Goal: Task Accomplishment & Management: Use online tool/utility

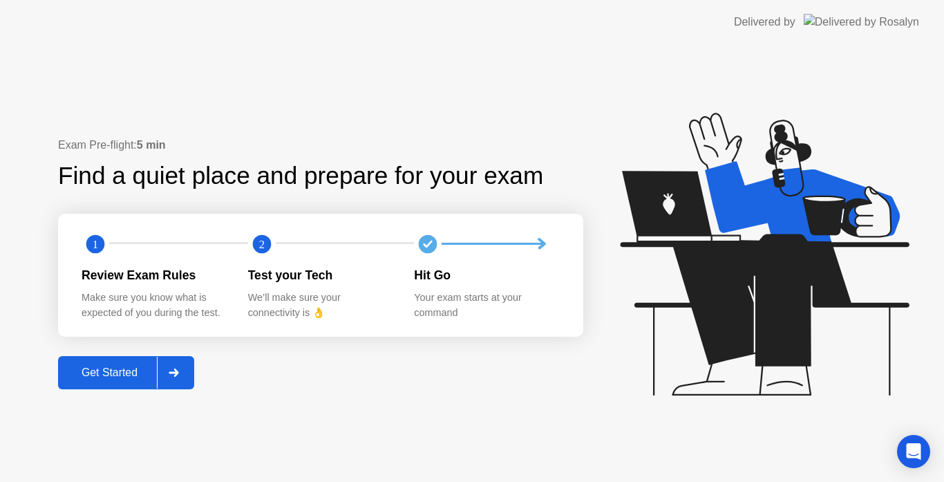
click at [144, 372] on div "Get Started" at bounding box center [109, 372] width 95 height 12
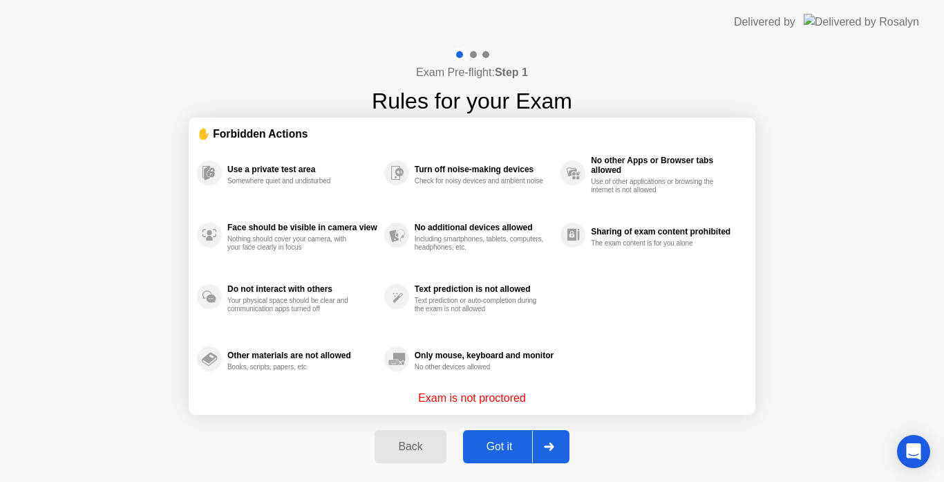
click at [491, 442] on div "Got it" at bounding box center [499, 446] width 65 height 12
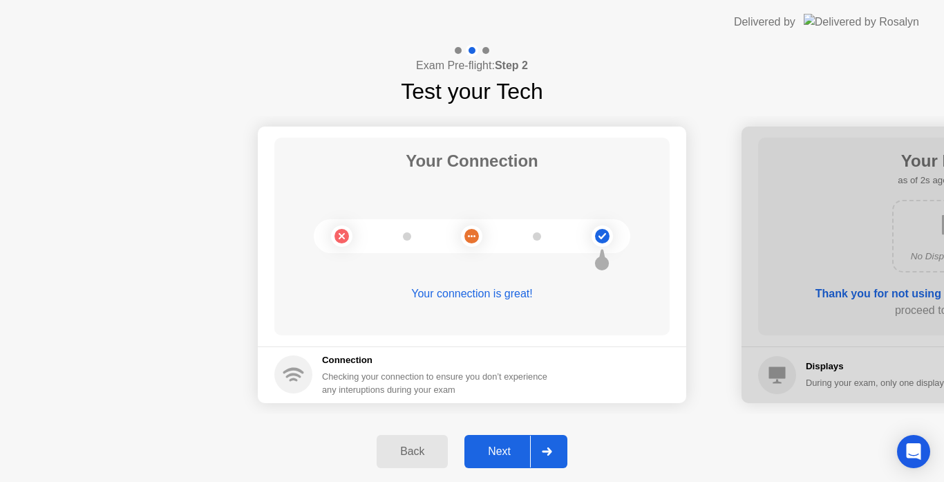
click at [498, 456] on div "Next" at bounding box center [500, 451] width 62 height 12
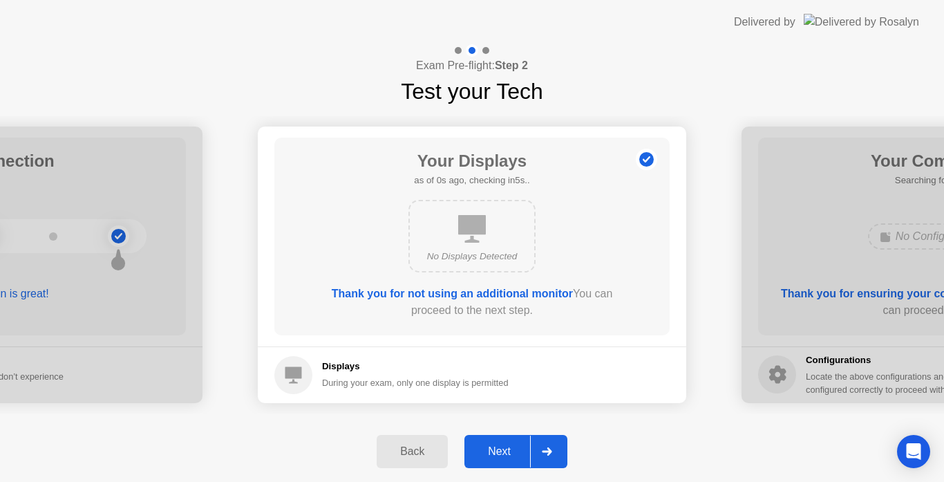
click at [513, 453] on div "Next" at bounding box center [500, 451] width 62 height 12
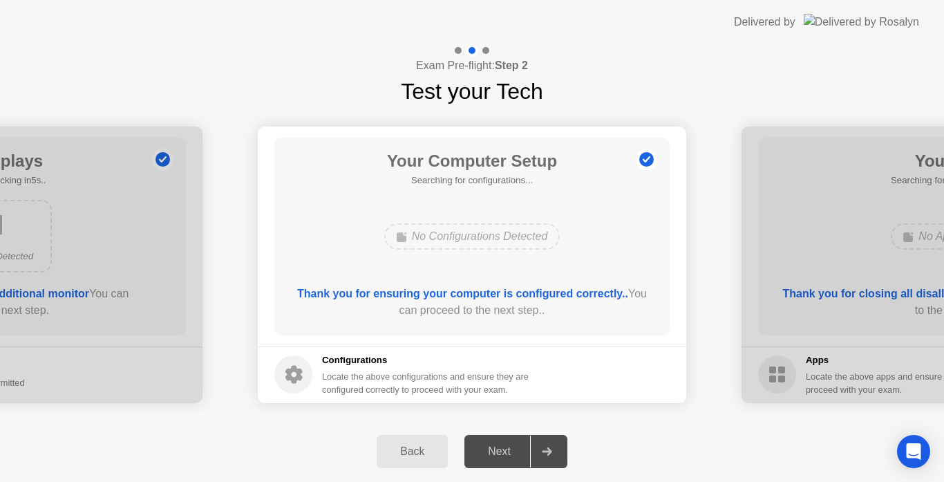
click at [513, 453] on div "Next" at bounding box center [500, 451] width 62 height 12
click at [492, 439] on button "Next" at bounding box center [515, 451] width 103 height 33
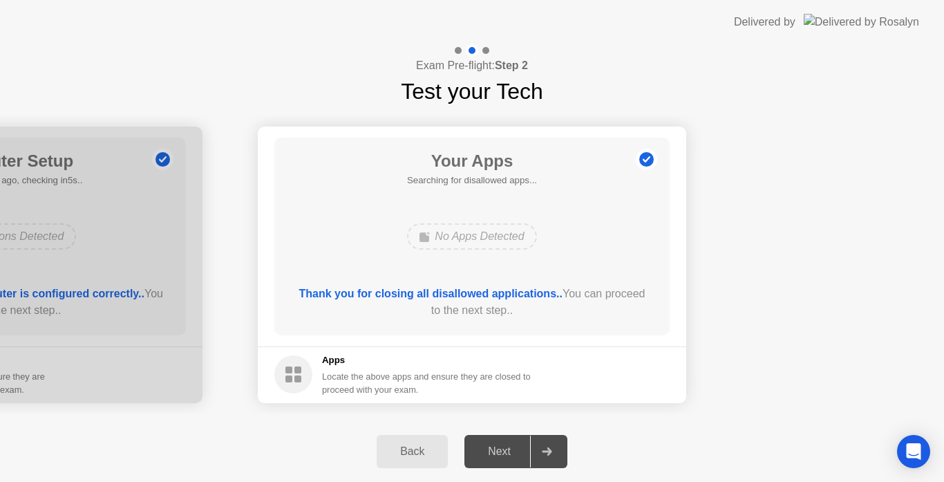
click at [619, 377] on footer "Apps Locate the above apps and ensure they are closed to proceed with your exam." at bounding box center [472, 374] width 428 height 57
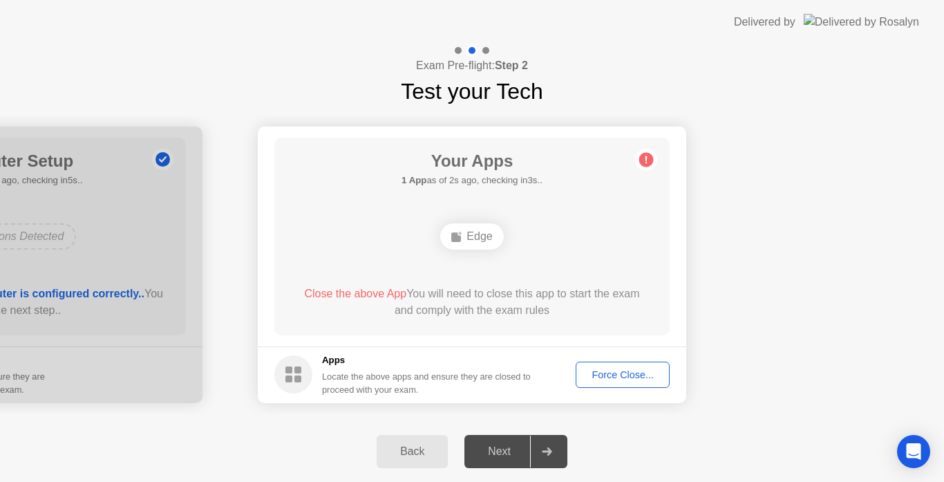
click at [657, 369] on div "Force Close..." at bounding box center [623, 374] width 84 height 11
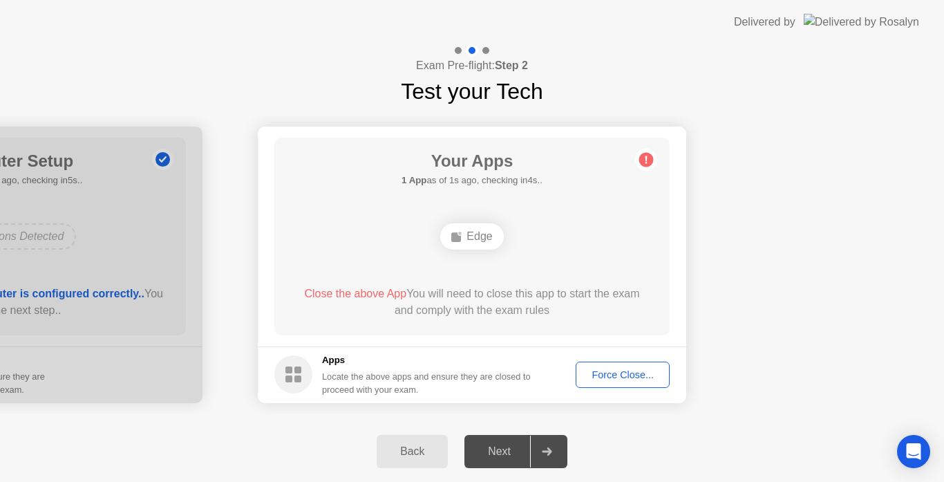
click at [620, 290] on div "Close the above App You will need to close this app to start the exam and compl…" at bounding box center [472, 301] width 356 height 33
click at [615, 370] on div "Force Close..." at bounding box center [623, 374] width 84 height 11
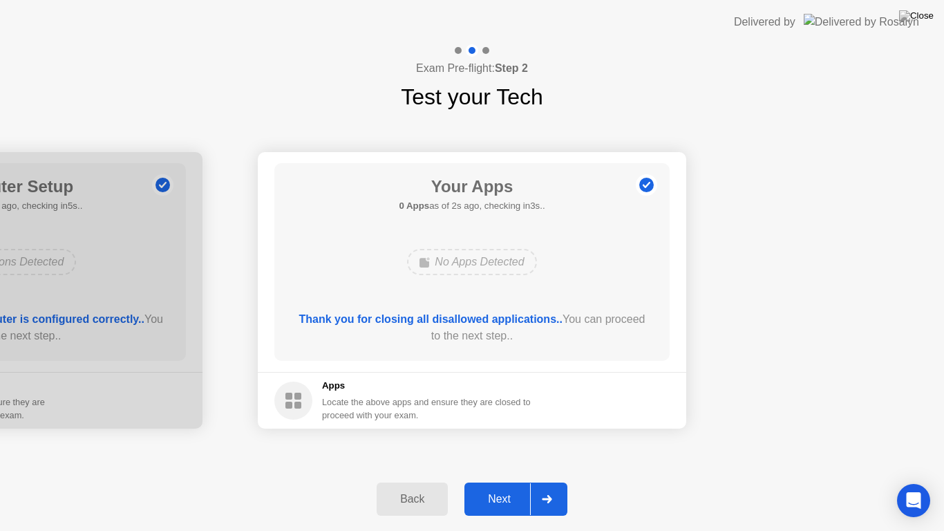
click at [500, 481] on div "Next" at bounding box center [500, 499] width 62 height 12
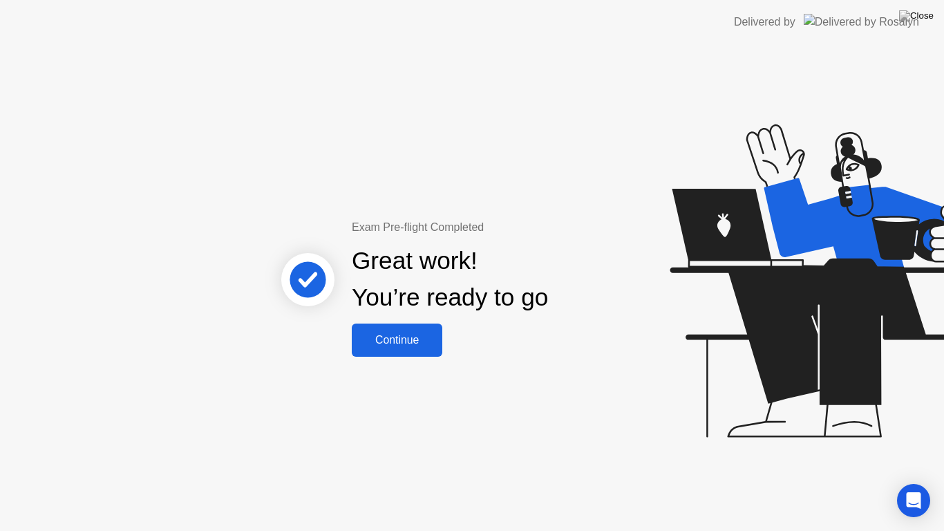
click at [402, 334] on div "Continue" at bounding box center [397, 340] width 82 height 12
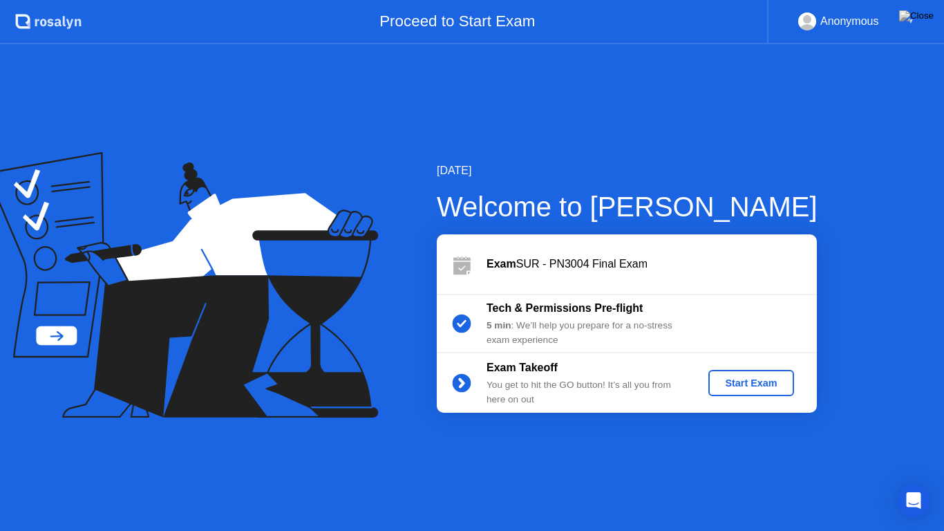
click at [781, 390] on button "Start Exam" at bounding box center [750, 383] width 85 height 26
